Goal: Obtain resource: Download file/media

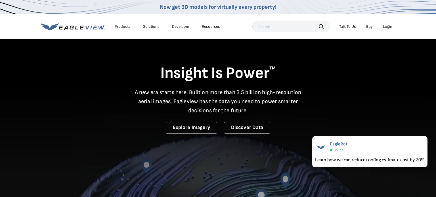
click at [390, 28] on div "Login" at bounding box center [387, 26] width 9 height 5
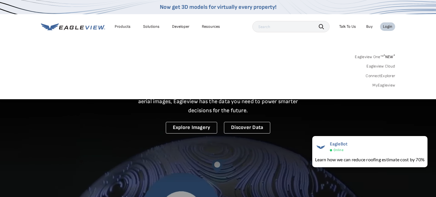
click at [385, 85] on link "MyEagleview" at bounding box center [383, 85] width 23 height 5
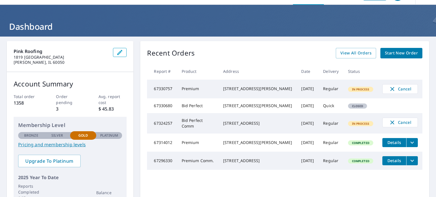
scroll to position [11, 0]
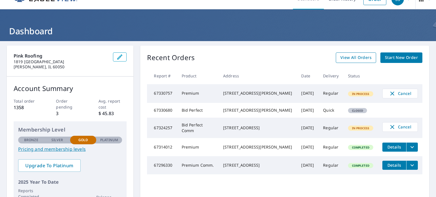
click at [358, 61] on link "View All Orders" at bounding box center [355, 57] width 40 height 10
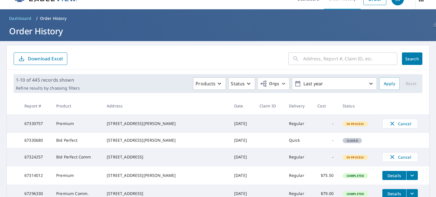
click at [351, 60] on input "text" at bounding box center [350, 59] width 94 height 16
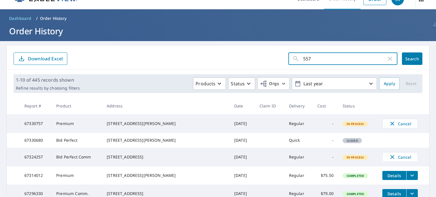
type input "5571"
click at [410, 59] on span "Search" at bounding box center [411, 58] width 11 height 5
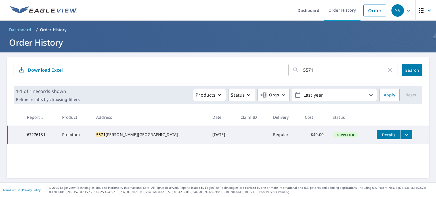
click at [403, 135] on icon "filesDropdownBtn-67276181" at bounding box center [406, 134] width 7 height 7
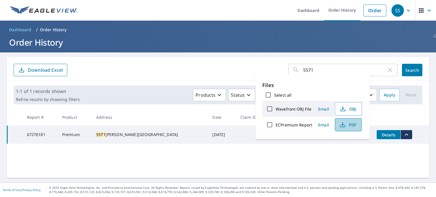
click at [352, 125] on span "PDF" at bounding box center [347, 124] width 18 height 7
